Goal: Task Accomplishment & Management: Manage account settings

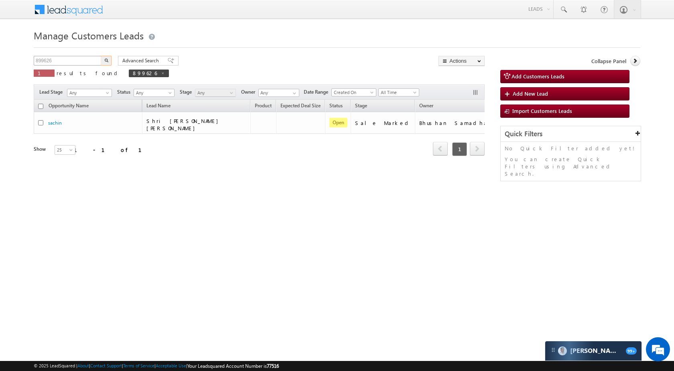
click at [83, 58] on input "899626" at bounding box center [68, 61] width 69 height 10
click at [108, 58] on img "button" at bounding box center [106, 60] width 4 height 4
click at [84, 63] on input "901195" at bounding box center [68, 61] width 69 height 10
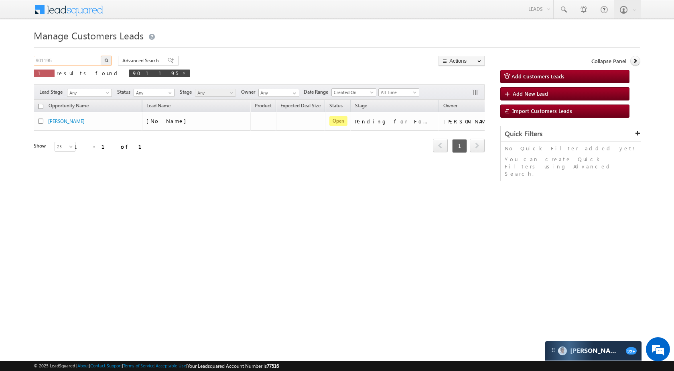
paste input "468"
click at [107, 61] on img "button" at bounding box center [106, 60] width 4 height 4
click at [76, 59] on input "901468" at bounding box center [68, 61] width 69 height 10
paste input "899833"
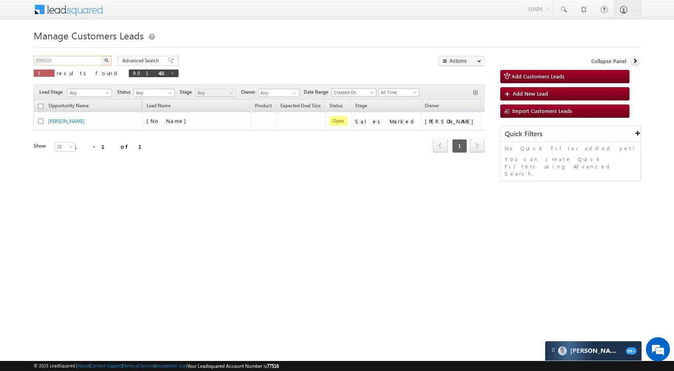
type input "899833"
click at [103, 60] on button "button" at bounding box center [106, 61] width 10 height 10
click at [65, 58] on input "899833" at bounding box center [68, 61] width 69 height 10
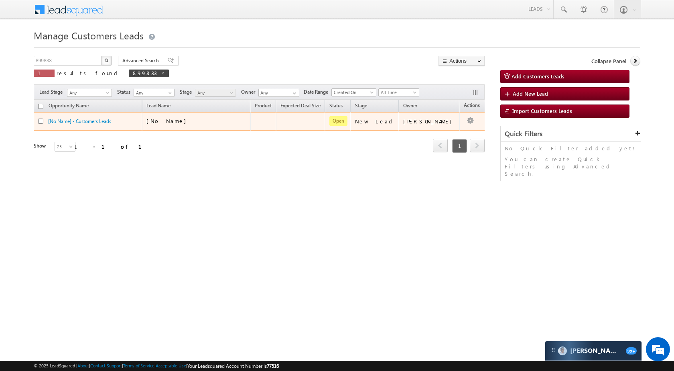
click at [469, 125] on td at bounding box center [476, 121] width 33 height 18
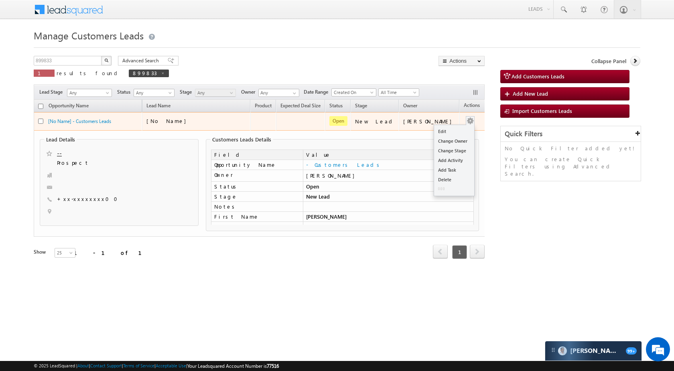
click at [466, 119] on button "button" at bounding box center [470, 121] width 8 height 8
click at [466, 118] on button "button" at bounding box center [470, 121] width 8 height 8
click at [448, 130] on link "Edit" at bounding box center [454, 131] width 40 height 10
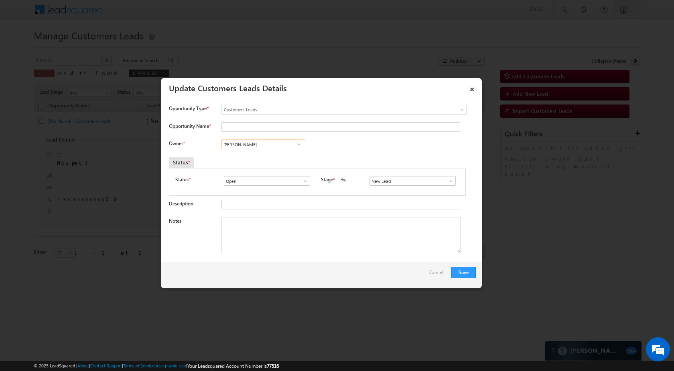
click at [269, 145] on input "[PERSON_NAME]" at bounding box center [264, 144] width 84 height 10
paste input "Mayuresh Dnyaneshwar Uttarwar"
click at [270, 158] on span "mayuresh.uttarwar@sgrlimited.in" at bounding box center [261, 160] width 72 height 6
type input "Mayuresh Dnyaneshwar Uttarwar"
click at [460, 271] on button "Save" at bounding box center [464, 272] width 24 height 11
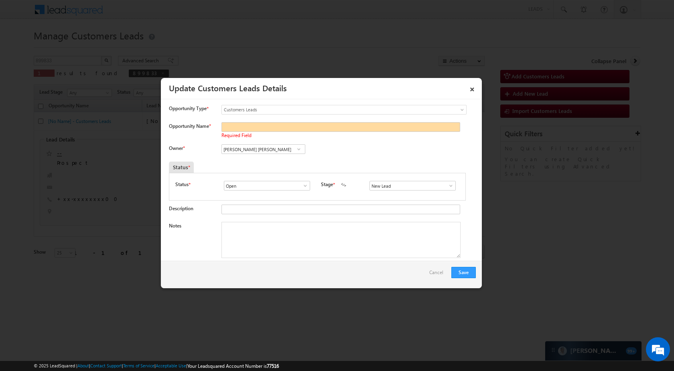
click at [448, 184] on span at bounding box center [451, 185] width 8 height 6
click at [398, 247] on link "Sale Marked" at bounding box center [413, 247] width 86 height 9
type input "Sale Marked"
click at [262, 126] on input "Opportunity Name *" at bounding box center [341, 127] width 239 height 10
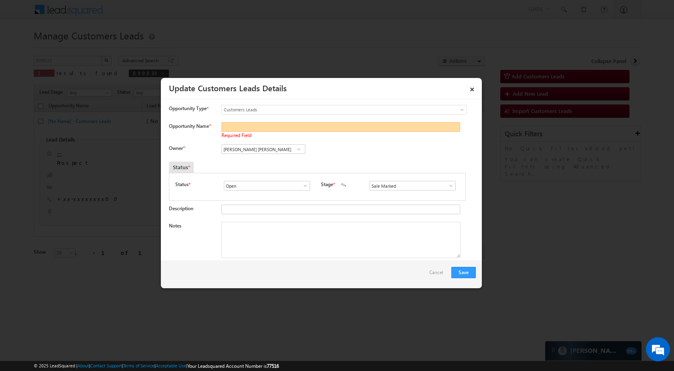
paste input "[PERSON_NAME]"
type input "[PERSON_NAME]"
click at [473, 269] on button "Save" at bounding box center [464, 272] width 24 height 11
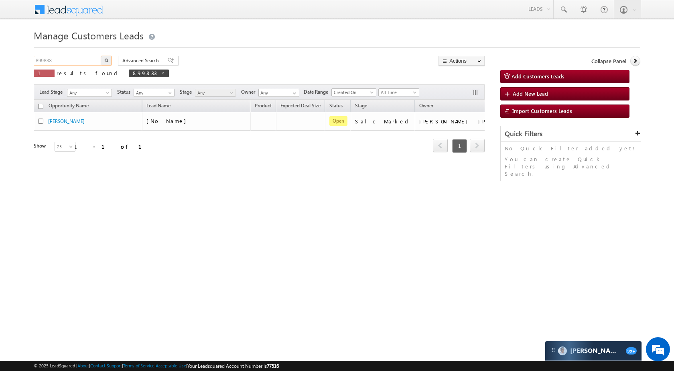
click at [79, 60] on input "899833" at bounding box center [68, 61] width 69 height 10
paste input "626"
click at [105, 60] on img "button" at bounding box center [106, 60] width 4 height 4
click at [85, 59] on input "899626" at bounding box center [68, 61] width 69 height 10
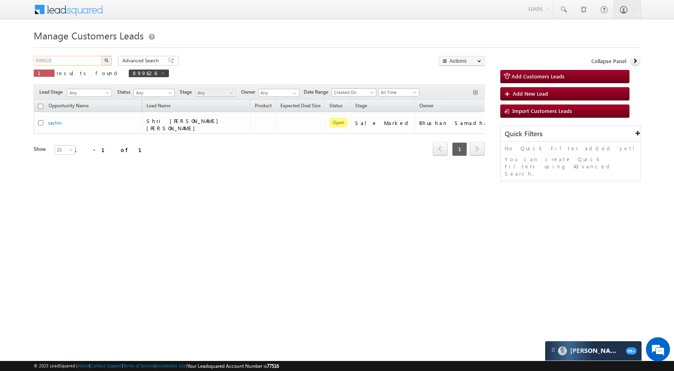
click at [85, 59] on input "899626" at bounding box center [68, 61] width 69 height 10
paste input "810"
click at [103, 61] on button "button" at bounding box center [106, 61] width 10 height 10
click at [77, 58] on input "899810" at bounding box center [68, 61] width 69 height 10
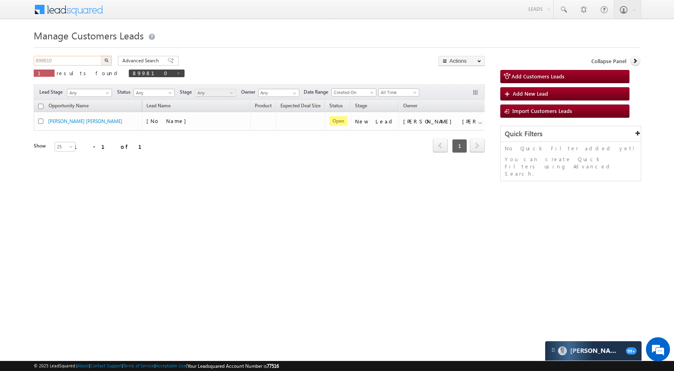
paste input "8926"
click at [106, 57] on button "button" at bounding box center [106, 61] width 10 height 10
click at [79, 62] on input "898926" at bounding box center [68, 61] width 69 height 10
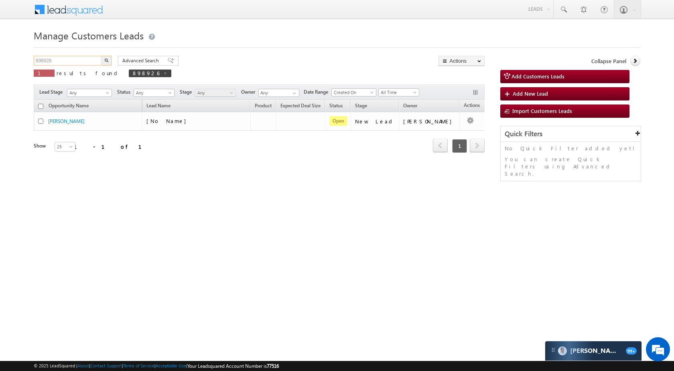
paste input "9782"
click at [105, 58] on img "button" at bounding box center [106, 60] width 4 height 4
click at [79, 65] on input "899782" at bounding box center [68, 61] width 69 height 10
click at [79, 64] on input "899782" at bounding box center [68, 61] width 69 height 10
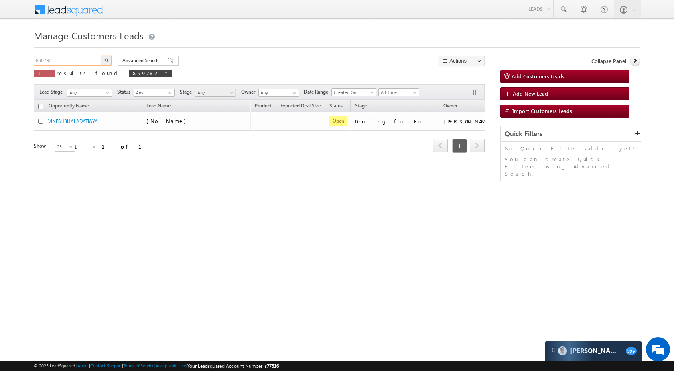
paste input "573"
click at [100, 59] on input "899573" at bounding box center [68, 61] width 69 height 10
type input "899573"
click at [107, 61] on img "button" at bounding box center [106, 60] width 4 height 4
click at [90, 68] on p "1 results found 899573" at bounding box center [100, 72] width 133 height 11
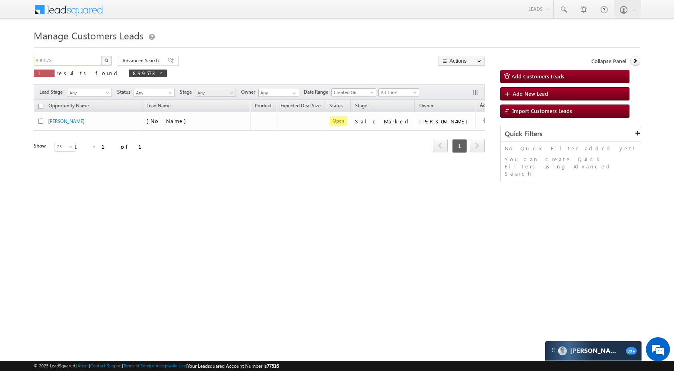
click at [86, 58] on input "899573" at bounding box center [68, 61] width 69 height 10
paste input "162"
click at [107, 60] on img "button" at bounding box center [106, 60] width 4 height 4
click at [53, 58] on input "891623" at bounding box center [68, 61] width 69 height 10
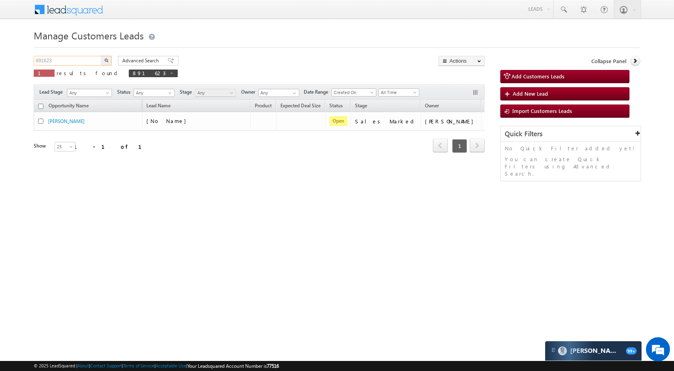
click at [53, 58] on input "891623" at bounding box center [68, 61] width 69 height 10
paste input "78088"
type input "878088"
click at [110, 61] on button "button" at bounding box center [106, 61] width 10 height 10
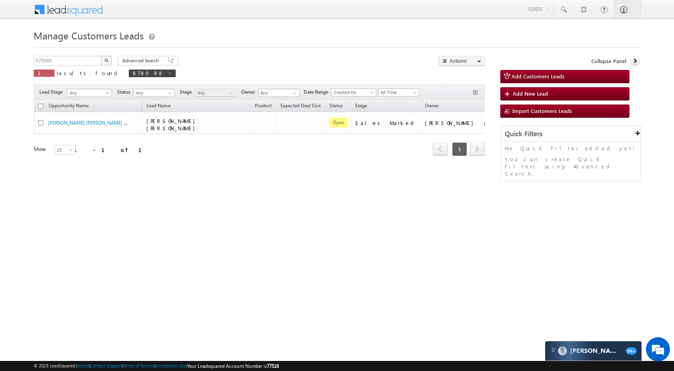
click at [85, 114] on div "RAVINDRA BHAIYA GAYAKWAD - Customers Leads" at bounding box center [88, 104] width 111 height 21
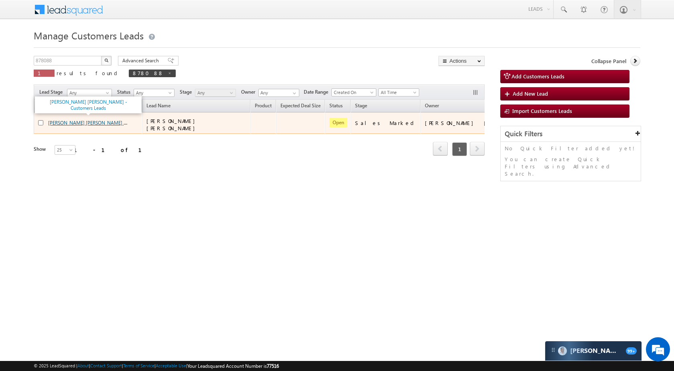
click at [85, 119] on link "RAVINDRA BHAIYA GAYAKWAD - Customers Leads" at bounding box center [105, 122] width 114 height 7
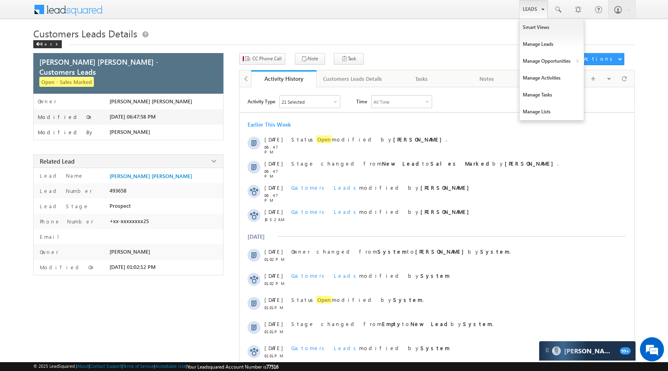
click at [532, 9] on link "Leads" at bounding box center [533, 9] width 29 height 18
click at [551, 58] on link "Manage Opportunities" at bounding box center [552, 61] width 64 height 17
click at [603, 79] on link "Customers Leads" at bounding box center [621, 78] width 73 height 17
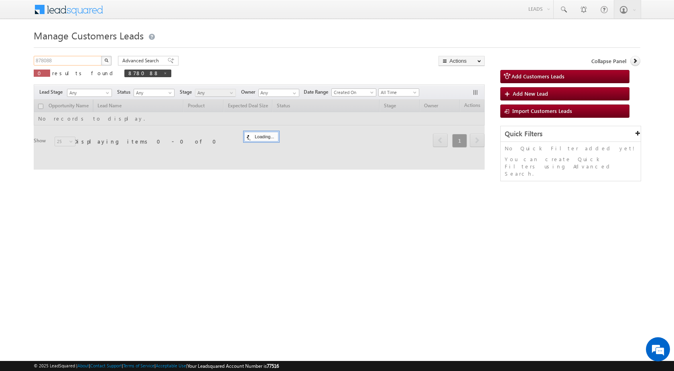
click at [84, 58] on input "878088" at bounding box center [68, 61] width 69 height 10
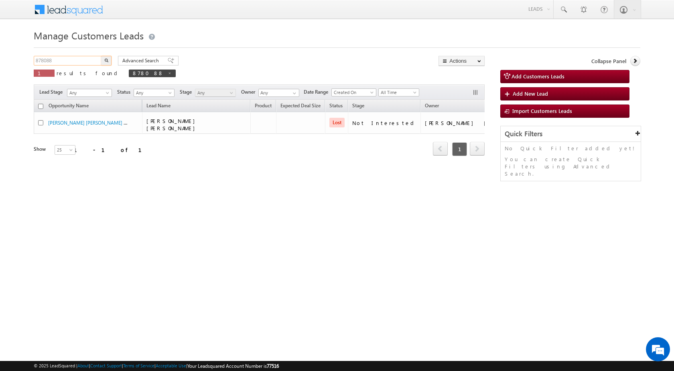
click at [84, 58] on input "878088" at bounding box center [68, 61] width 69 height 10
paste input "39067"
type input "839067"
click at [108, 59] on img "button" at bounding box center [106, 60] width 4 height 4
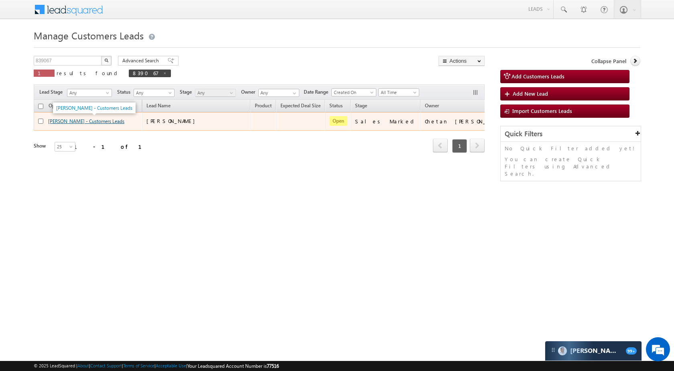
click at [67, 120] on link "[PERSON_NAME] - Customers Leads" at bounding box center [86, 121] width 76 height 6
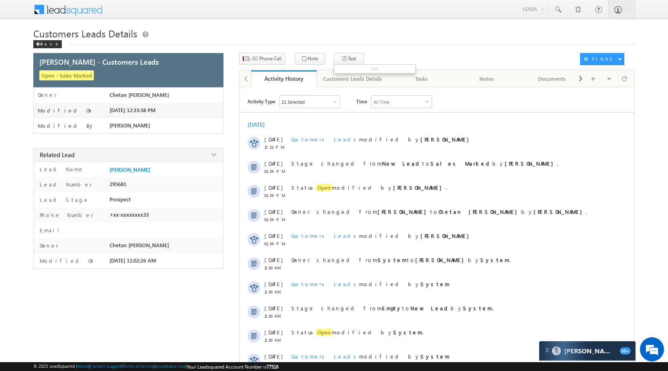
click at [343, 64] on ul at bounding box center [375, 68] width 82 height 9
click at [346, 77] on div "Customers Leads Details" at bounding box center [352, 79] width 59 height 10
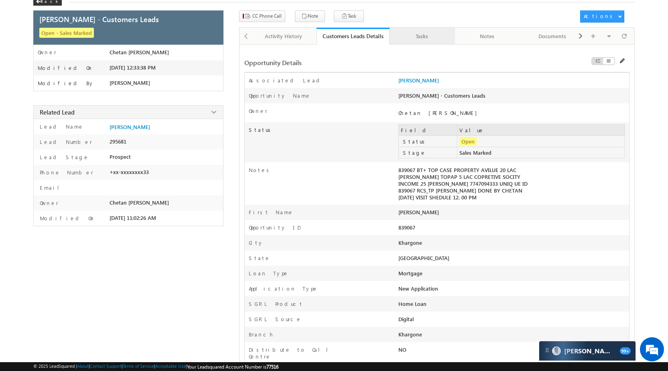
click at [431, 33] on div "Tasks" at bounding box center [422, 36] width 52 height 10
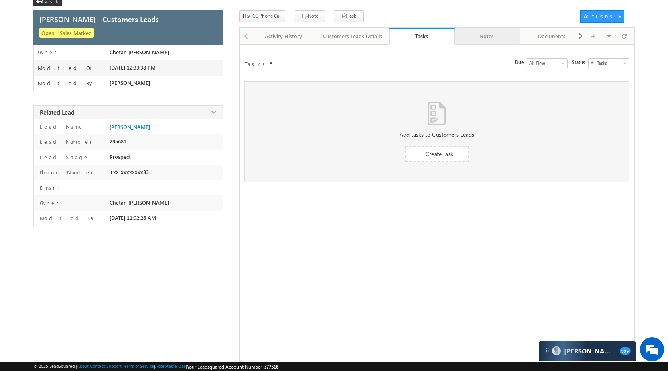
click at [472, 34] on div "Notes" at bounding box center [487, 36] width 52 height 10
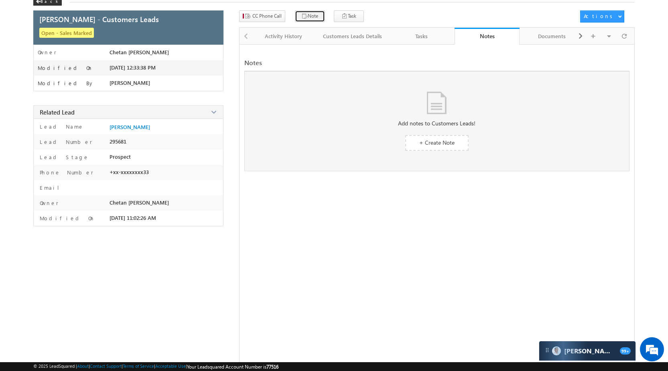
click at [295, 16] on button "Note" at bounding box center [310, 16] width 30 height 12
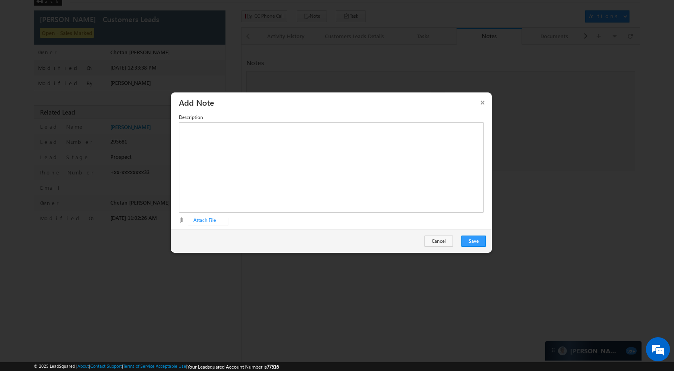
click at [480, 102] on button "×" at bounding box center [483, 102] width 13 height 14
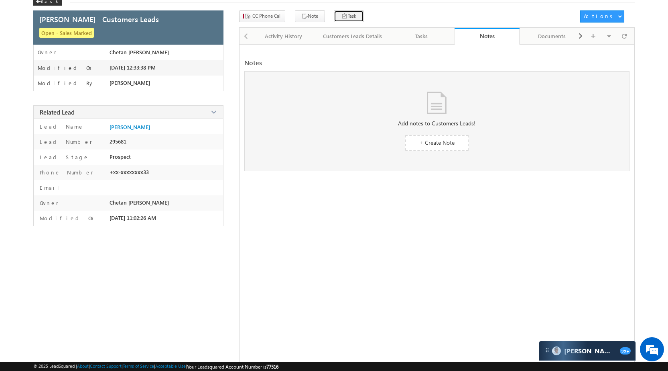
click at [348, 18] on button "Task" at bounding box center [349, 16] width 30 height 12
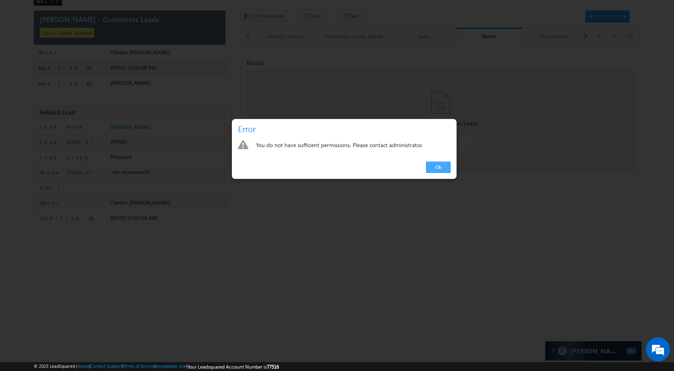
click at [441, 165] on link "Ok" at bounding box center [438, 166] width 24 height 11
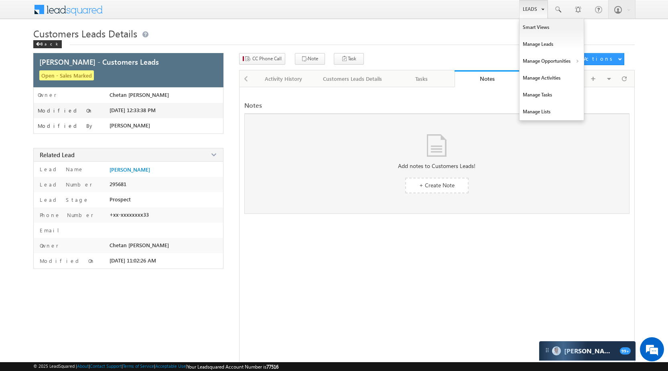
click at [535, 6] on link "Leads" at bounding box center [533, 9] width 29 height 18
click at [545, 60] on link "Manage Opportunities" at bounding box center [552, 61] width 64 height 17
click at [613, 78] on link "Customers Leads" at bounding box center [621, 78] width 73 height 17
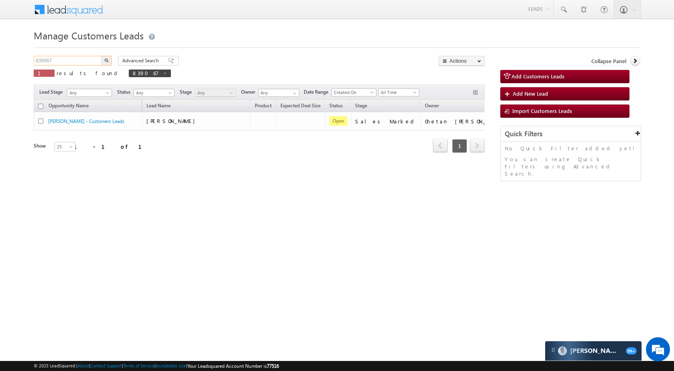
click at [69, 58] on input "839067" at bounding box center [68, 61] width 69 height 10
paste input "78194"
click at [105, 62] on img "button" at bounding box center [106, 60] width 4 height 4
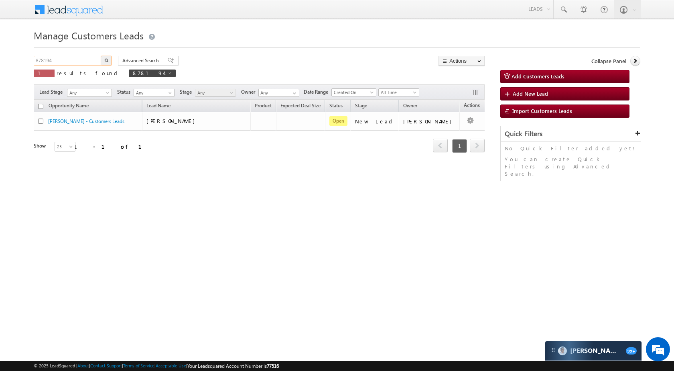
click at [74, 59] on input "878194" at bounding box center [68, 61] width 69 height 10
paste input "99833"
type input "899833"
click at [107, 59] on img "button" at bounding box center [106, 60] width 4 height 4
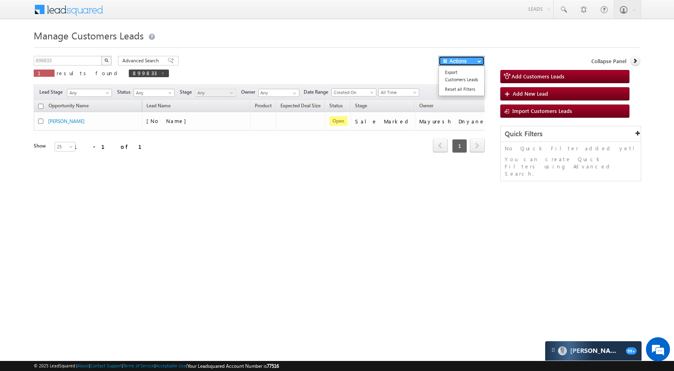
click at [484, 61] on button "Actions" at bounding box center [462, 61] width 46 height 10
click at [519, 41] on h1 "Manage Customers Leads" at bounding box center [337, 35] width 607 height 16
click at [71, 59] on input "899833" at bounding box center [68, 61] width 69 height 10
paste input "6082"
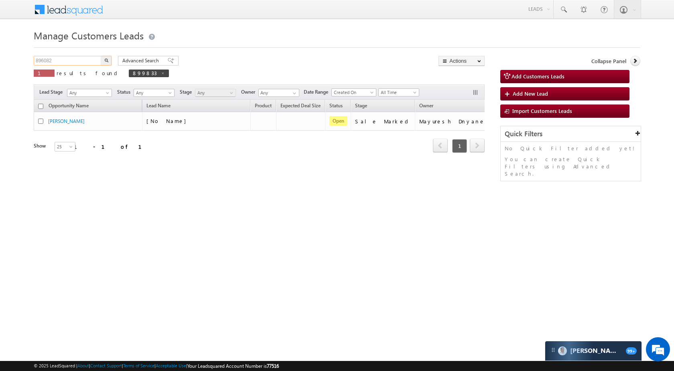
type input "896082"
click at [103, 61] on button "button" at bounding box center [106, 61] width 10 height 10
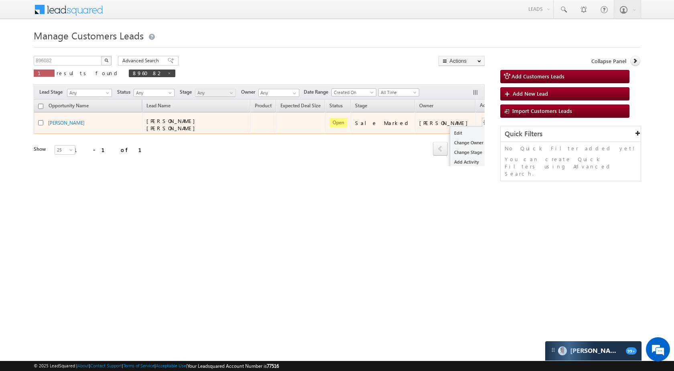
click at [476, 117] on td "Edit Change Owner Change Stage Add Activity Add Task Delete" at bounding box center [492, 123] width 33 height 22
click at [453, 129] on link "Edit" at bounding box center [470, 133] width 40 height 10
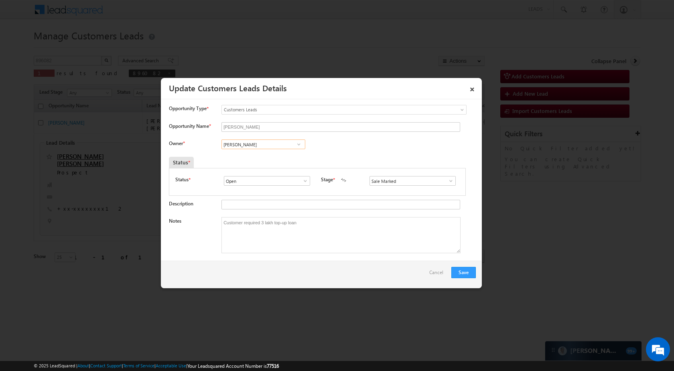
click at [265, 143] on input "[PERSON_NAME]" at bounding box center [264, 144] width 84 height 10
paste input "[PERSON_NAME]"
click at [258, 157] on span "[PERSON_NAME][EMAIL_ADDRESS][DOMAIN_NAME]" at bounding box center [261, 160] width 72 height 6
type input "[PERSON_NAME]"
click at [468, 275] on button "Save" at bounding box center [464, 272] width 24 height 11
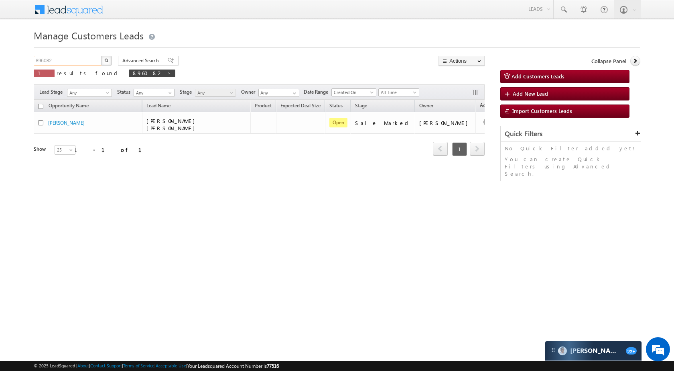
click at [83, 60] on input "896082" at bounding box center [68, 61] width 69 height 10
paste input "754"
click at [108, 57] on button "button" at bounding box center [106, 61] width 10 height 10
click at [76, 63] on input "897542" at bounding box center [68, 61] width 69 height 10
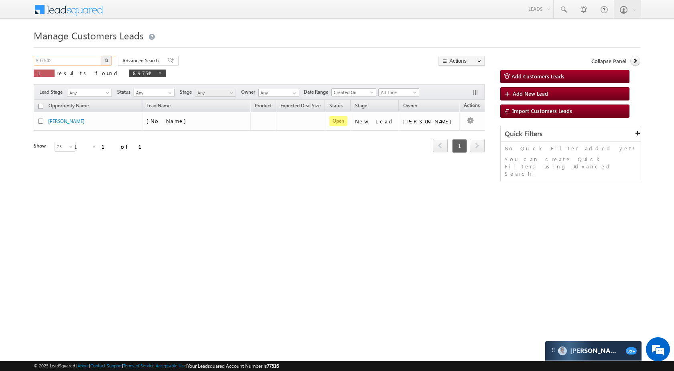
click at [76, 63] on input "897542" at bounding box center [68, 61] width 69 height 10
paste input "61"
type input "897612"
click at [101, 59] on button "button" at bounding box center [106, 61] width 10 height 10
